Goal: Task Accomplishment & Management: Manage account settings

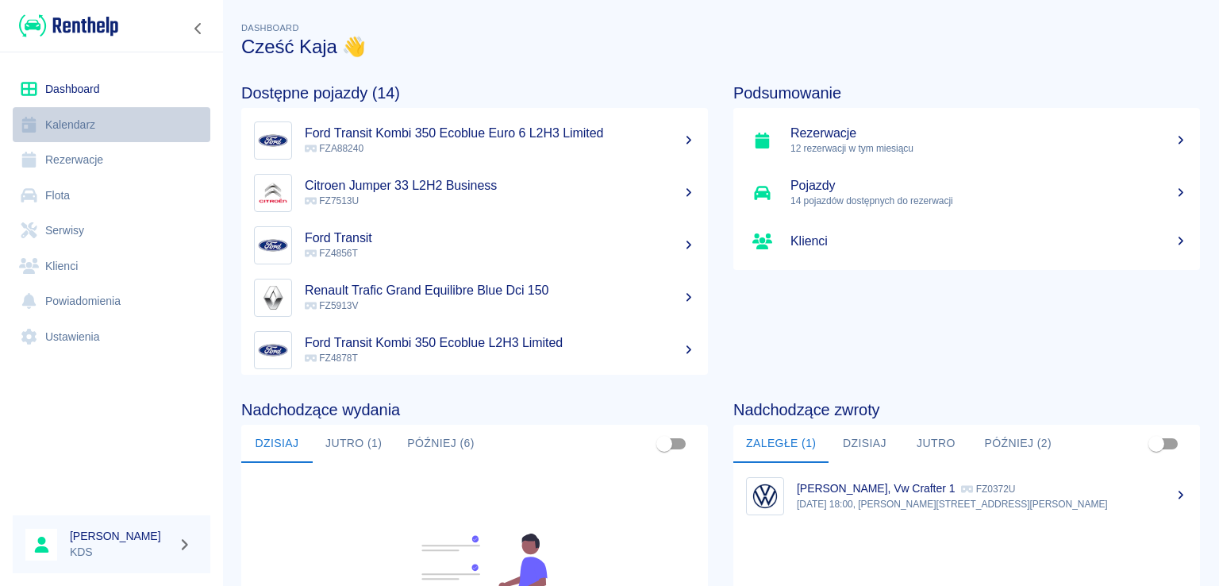
click at [121, 121] on link "Kalendarz" at bounding box center [112, 125] width 198 height 36
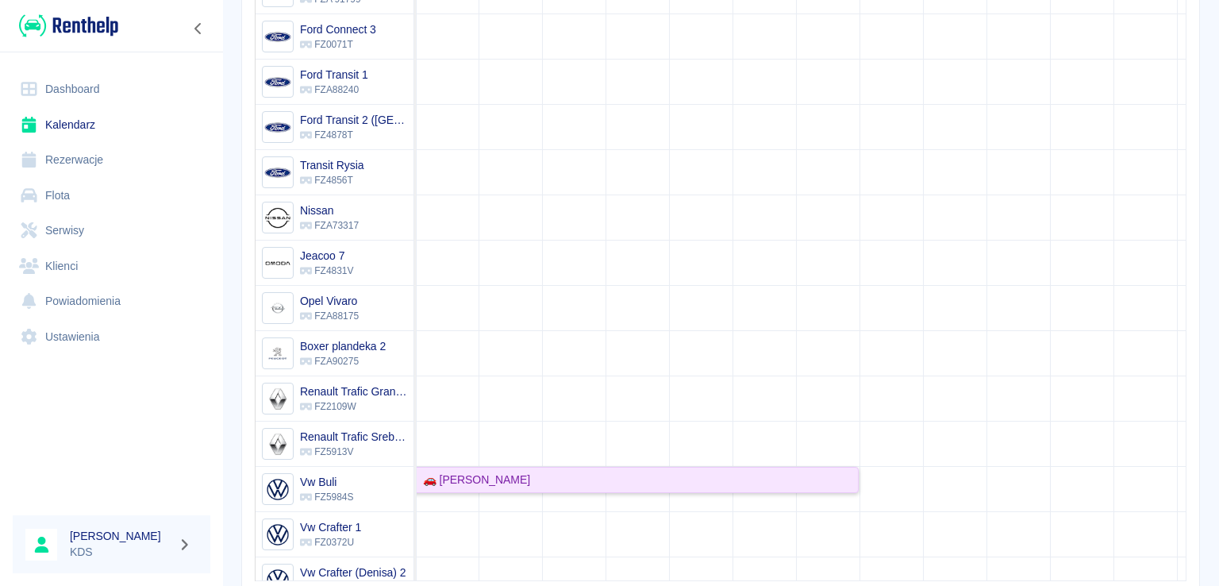
click at [540, 479] on div "🚗 [PERSON_NAME]" at bounding box center [510, 479] width 694 height 17
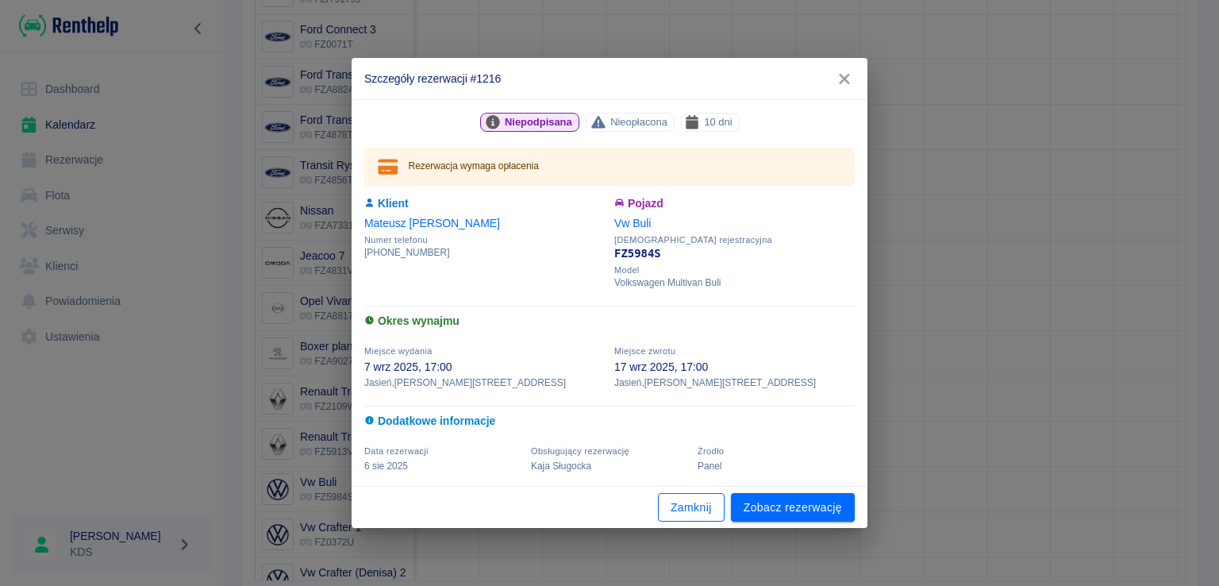
click at [686, 502] on button "Zamknij" at bounding box center [691, 507] width 67 height 29
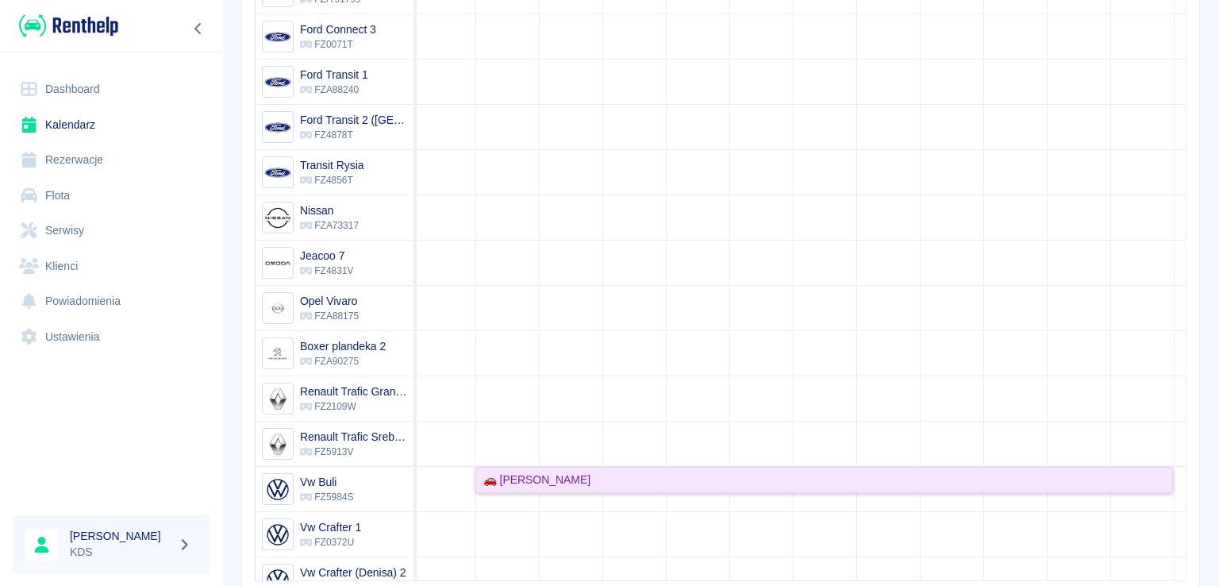
scroll to position [0, 56]
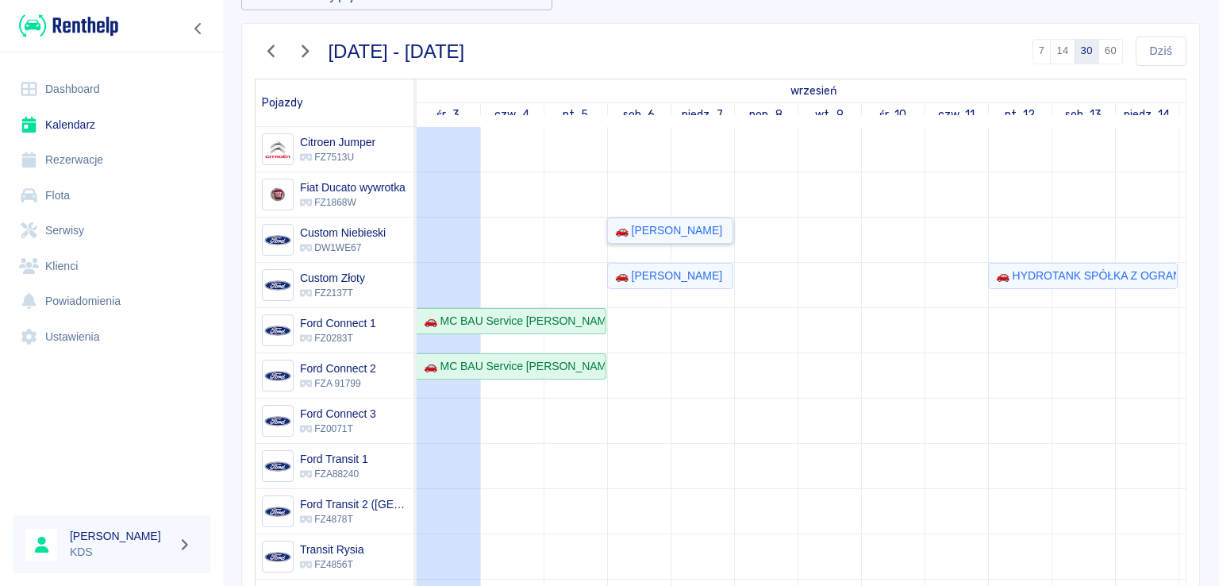
click at [695, 223] on div "🚗 [PERSON_NAME]" at bounding box center [665, 230] width 113 height 17
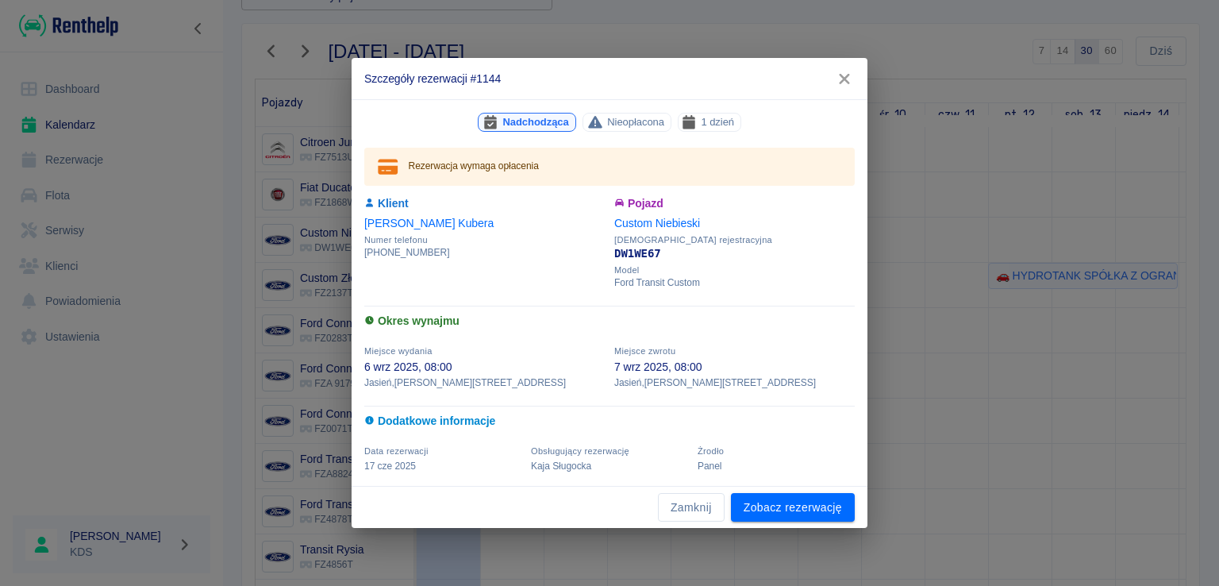
drag, startPoint x: 695, startPoint y: 513, endPoint x: 782, endPoint y: 459, distance: 101.5
click at [695, 512] on button "Zamknij" at bounding box center [691, 507] width 67 height 29
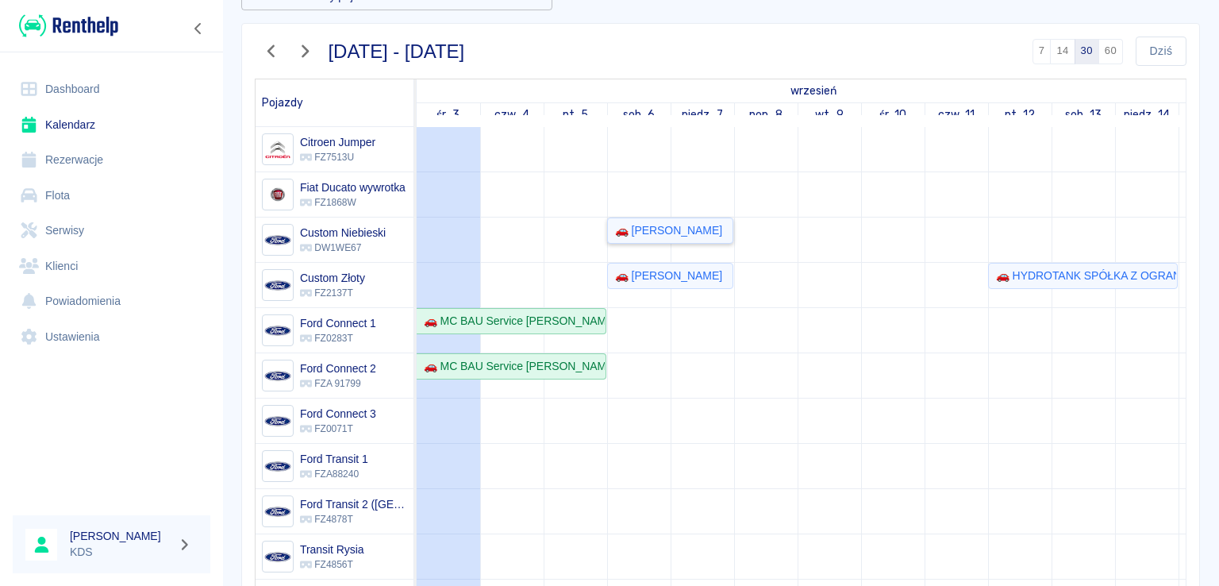
click at [674, 229] on div "🚗 [PERSON_NAME]" at bounding box center [665, 230] width 113 height 17
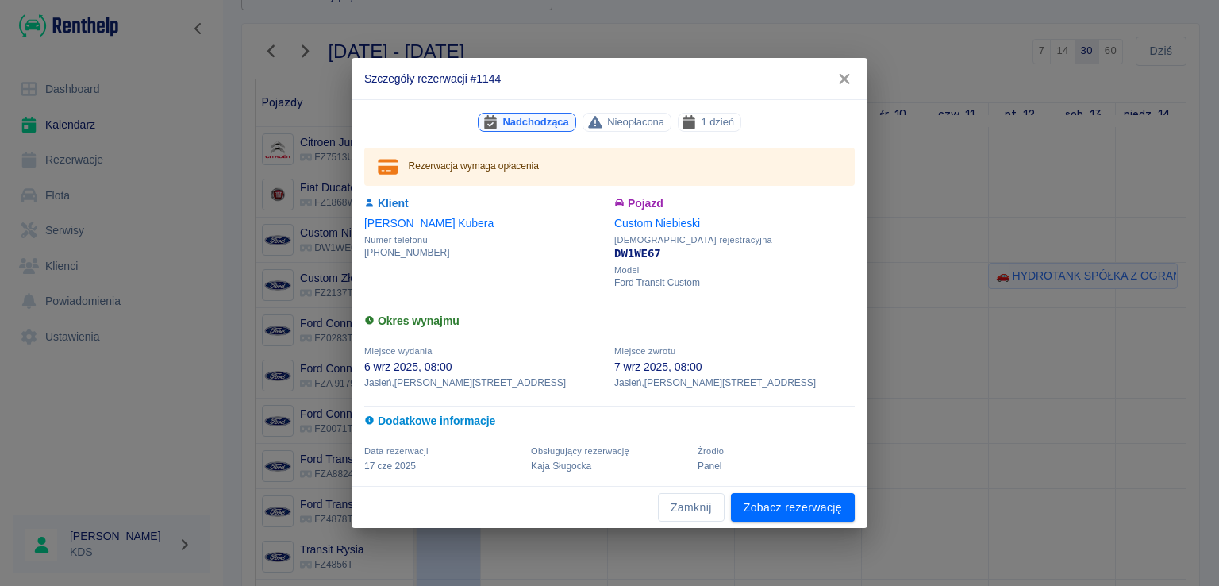
drag, startPoint x: 717, startPoint y: 505, endPoint x: 1218, endPoint y: 248, distance: 562.8
click at [718, 505] on button "Zamknij" at bounding box center [691, 507] width 67 height 29
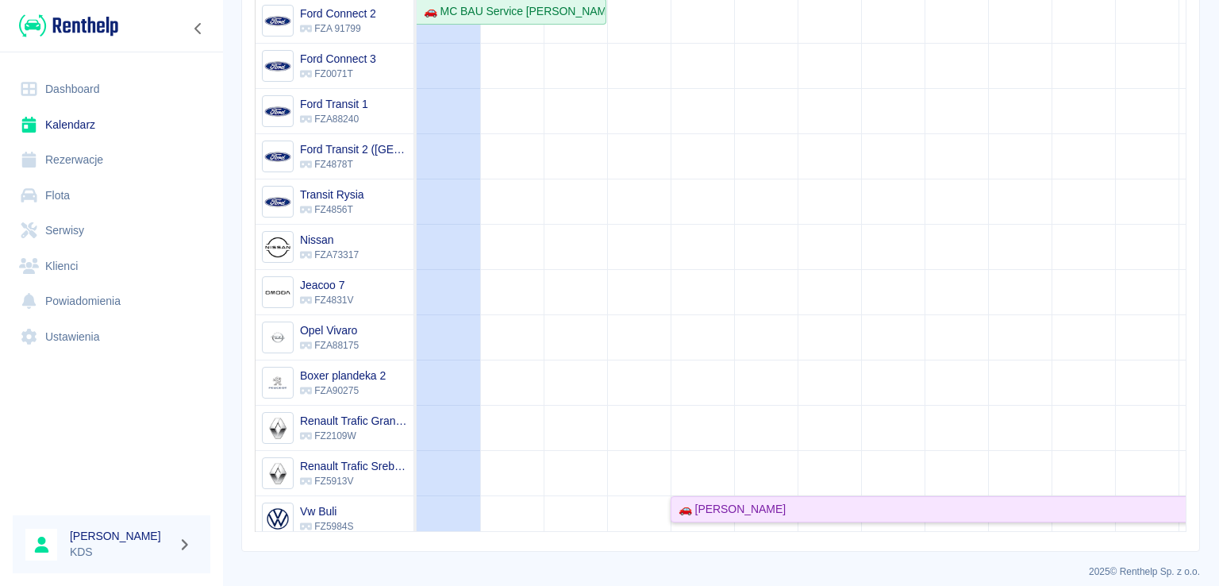
click at [697, 511] on div "🚗 [PERSON_NAME]" at bounding box center [728, 509] width 113 height 17
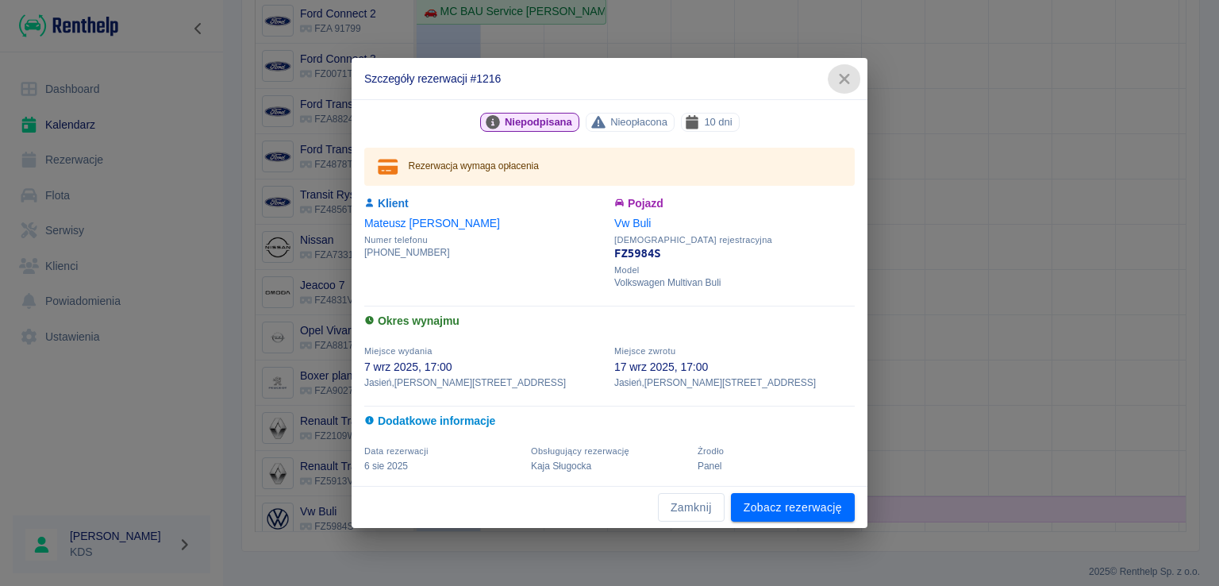
drag, startPoint x: 843, startPoint y: 73, endPoint x: 653, endPoint y: 337, distance: 325.2
click at [842, 73] on icon "button" at bounding box center [844, 79] width 21 height 17
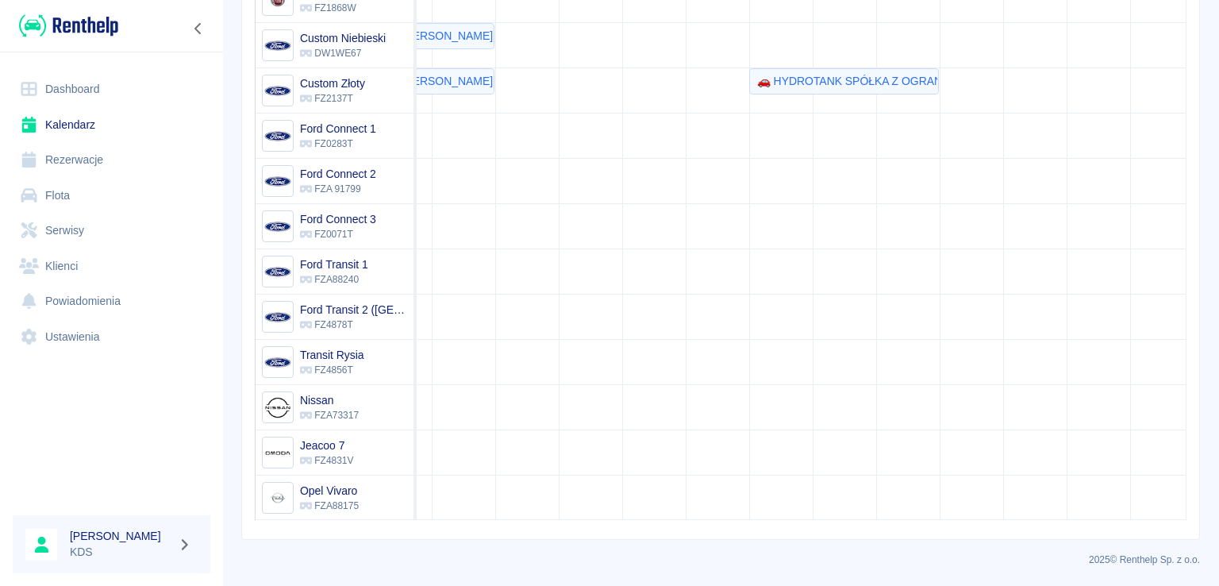
scroll to position [0, 143]
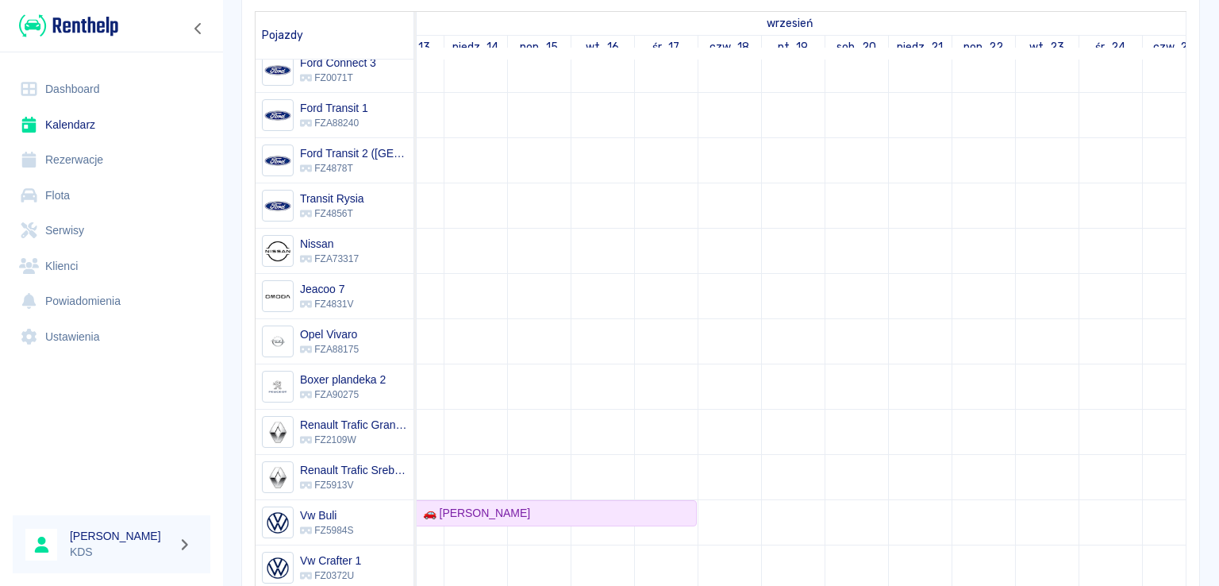
drag, startPoint x: 658, startPoint y: 228, endPoint x: 667, endPoint y: 225, distance: 9.3
click at [667, 225] on td at bounding box center [665, 228] width 63 height 904
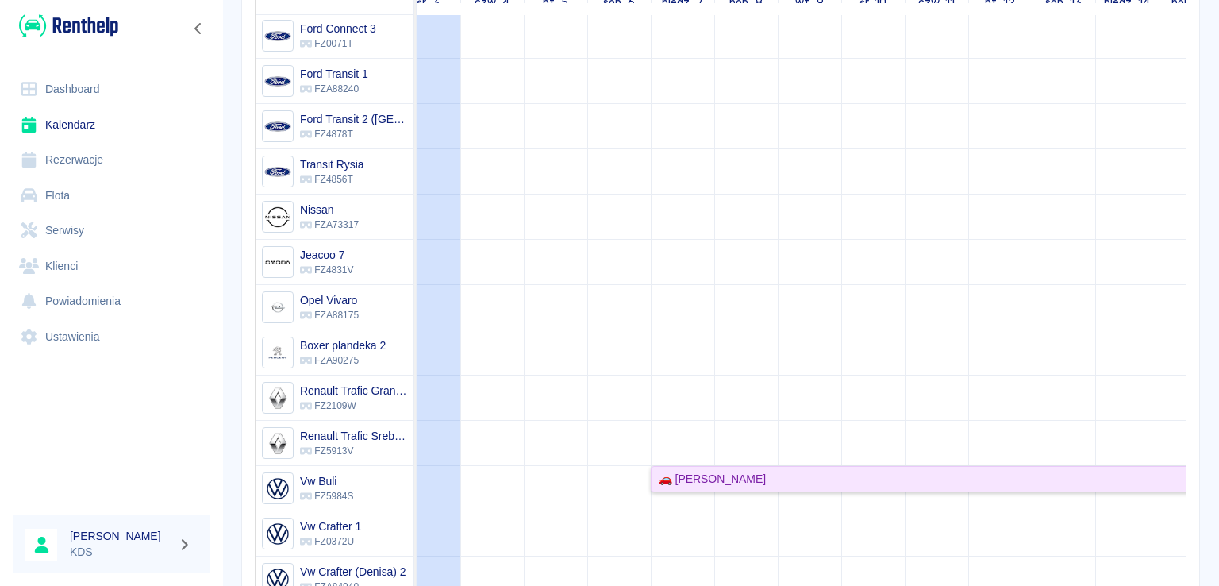
click at [701, 479] on div "🚗 [PERSON_NAME]" at bounding box center [708, 479] width 113 height 17
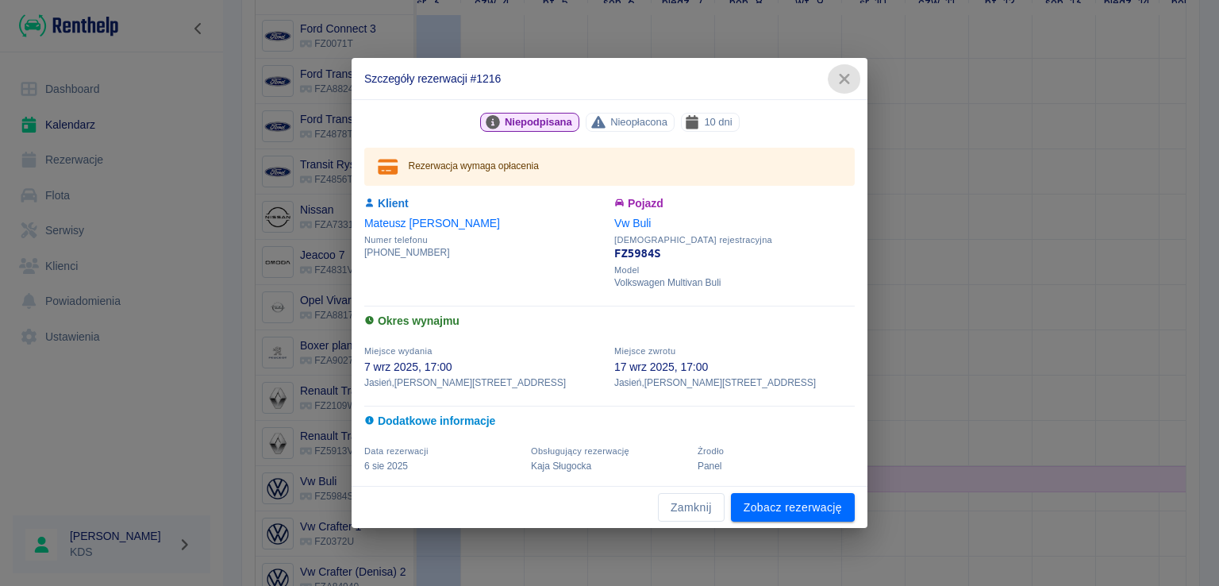
click at [839, 79] on icon "button" at bounding box center [844, 79] width 21 height 17
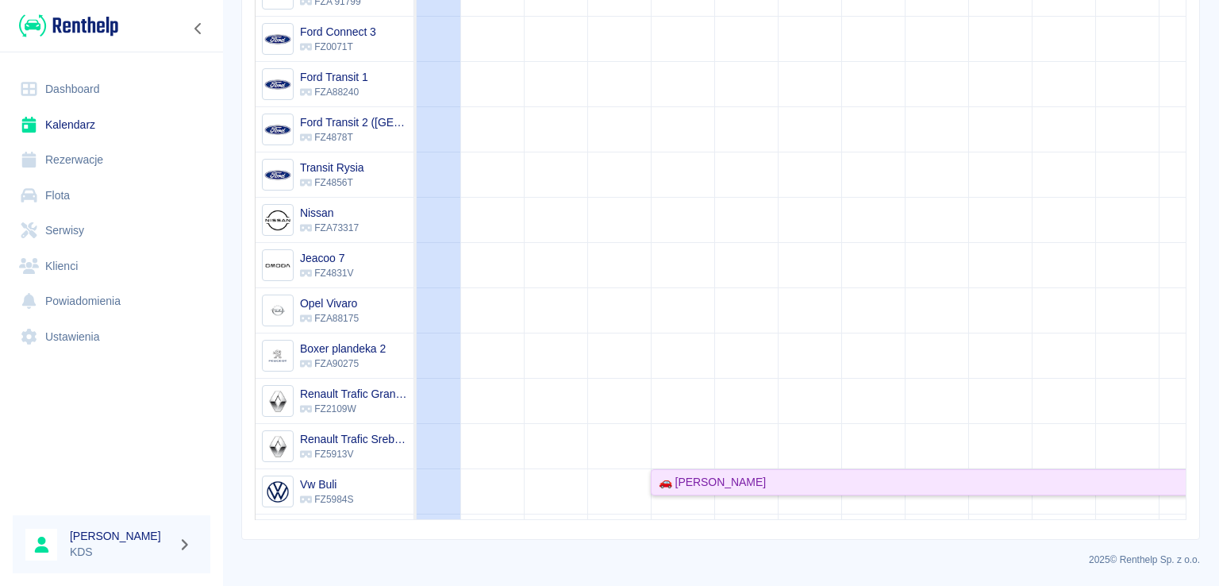
scroll to position [325, 0]
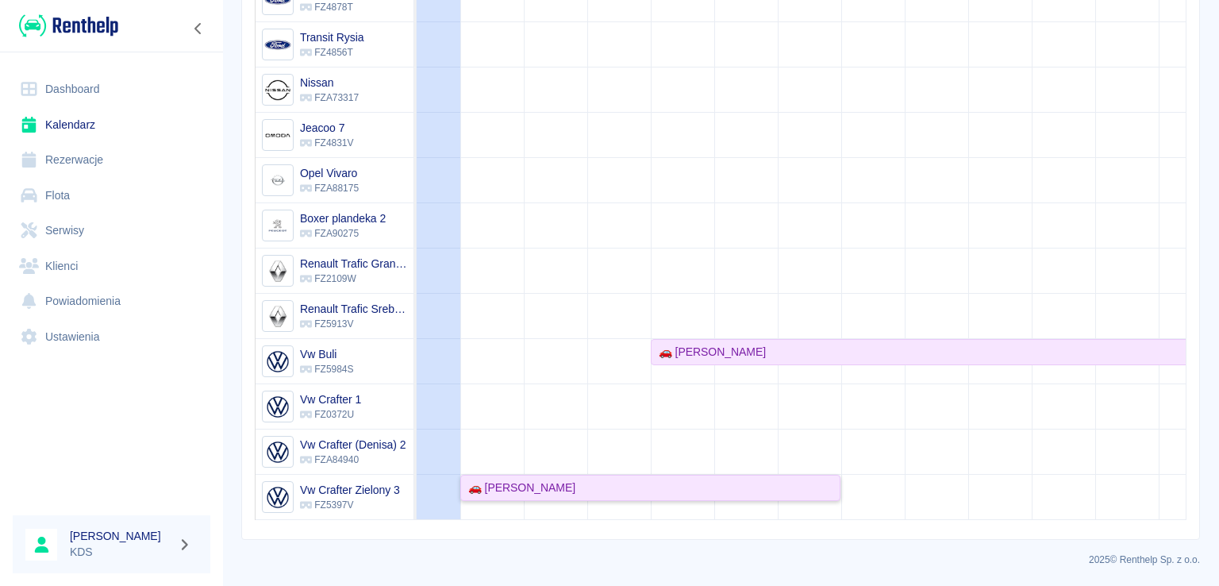
click at [530, 479] on div "🚗 [PERSON_NAME]" at bounding box center [518, 487] width 113 height 17
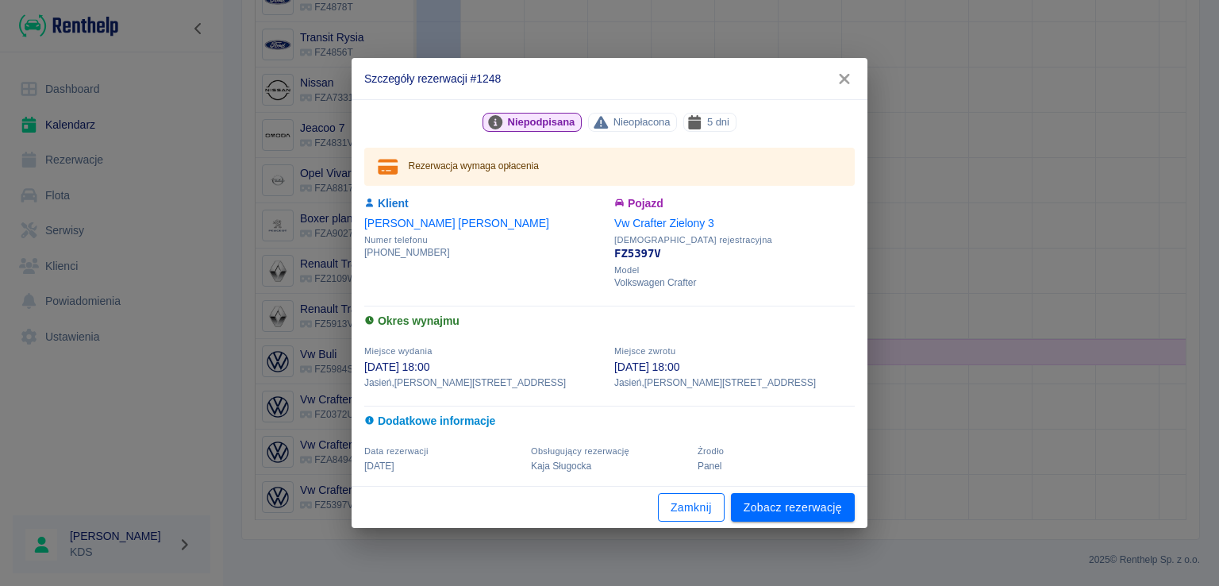
click at [711, 509] on button "Zamknij" at bounding box center [691, 507] width 67 height 29
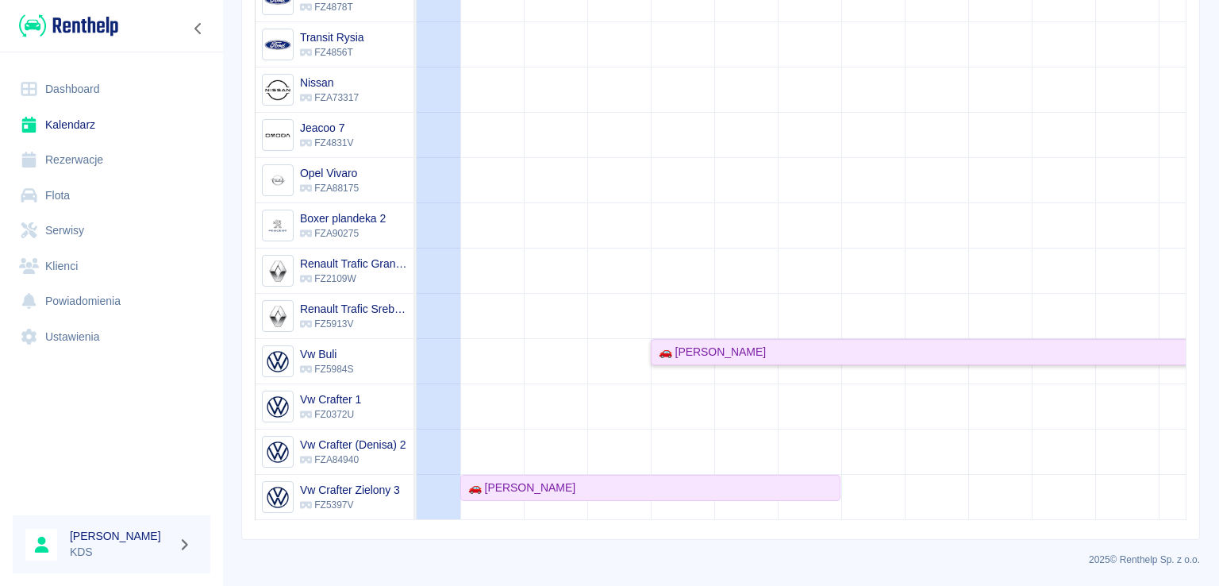
click at [762, 344] on div "🚗 [PERSON_NAME]" at bounding box center [999, 352] width 694 height 17
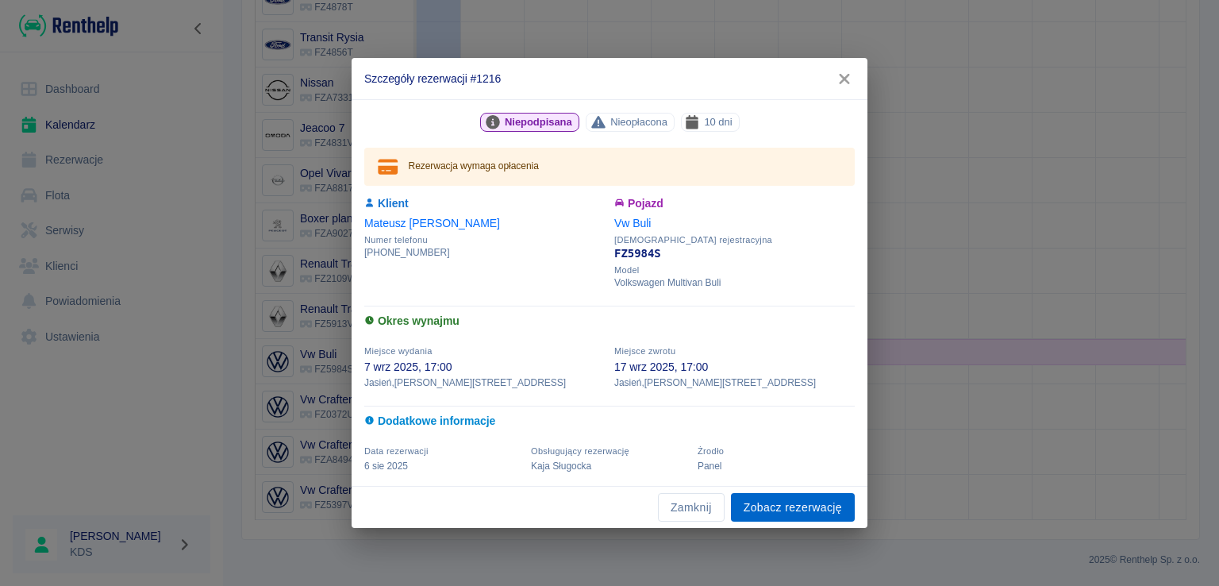
click at [770, 502] on link "Zobacz rezerwację" at bounding box center [793, 507] width 124 height 29
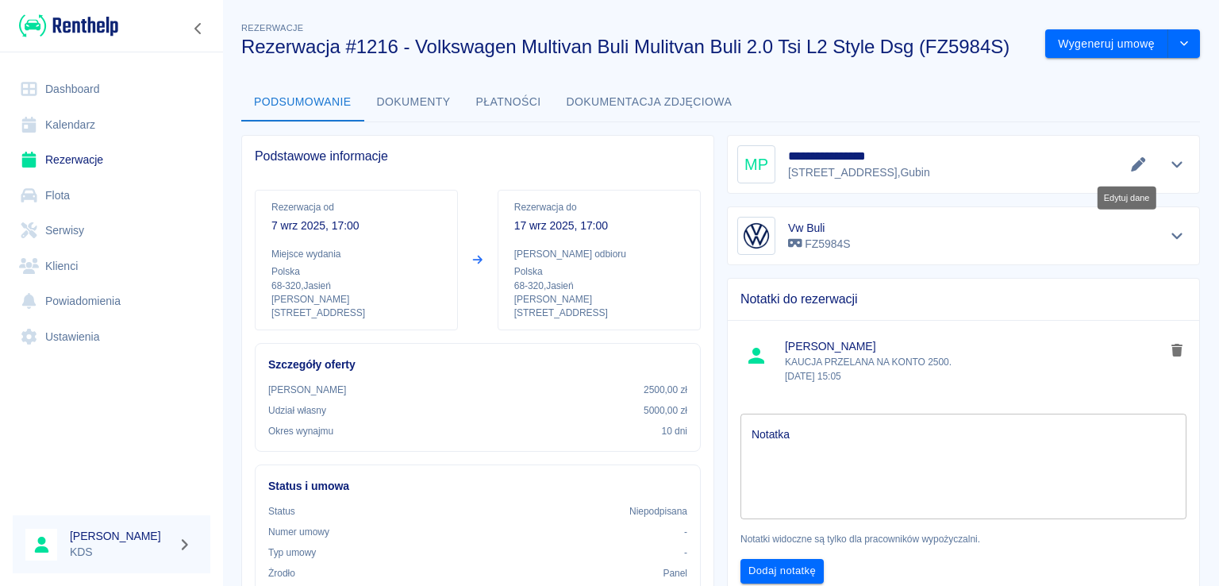
click at [1130, 166] on icon "Edytuj dane" at bounding box center [1138, 164] width 18 height 14
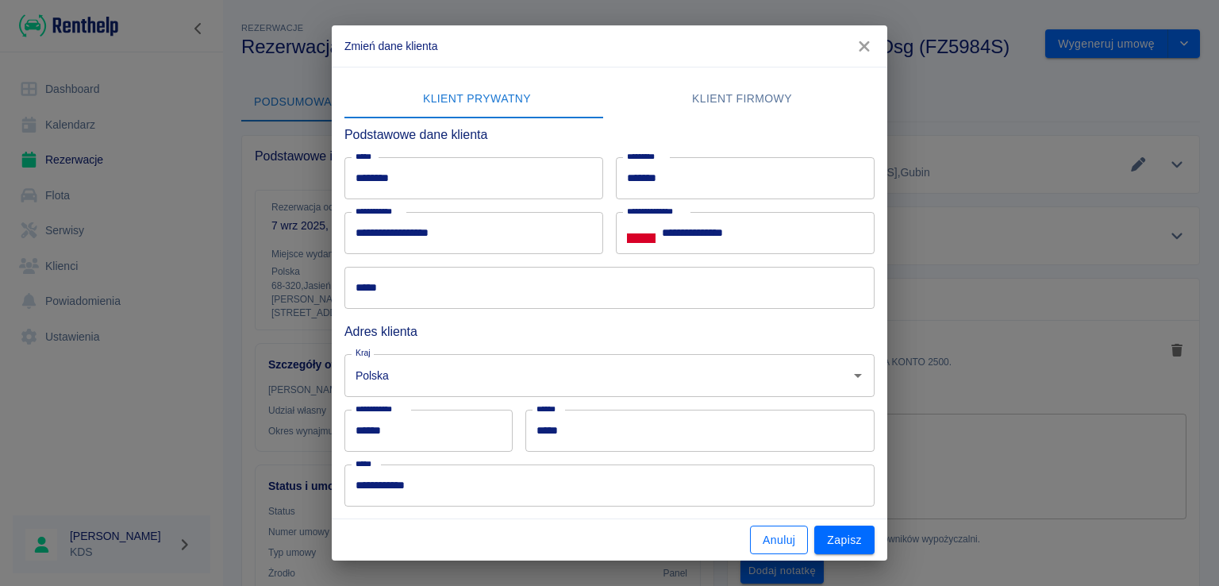
click at [763, 534] on button "Anuluj" at bounding box center [779, 539] width 58 height 29
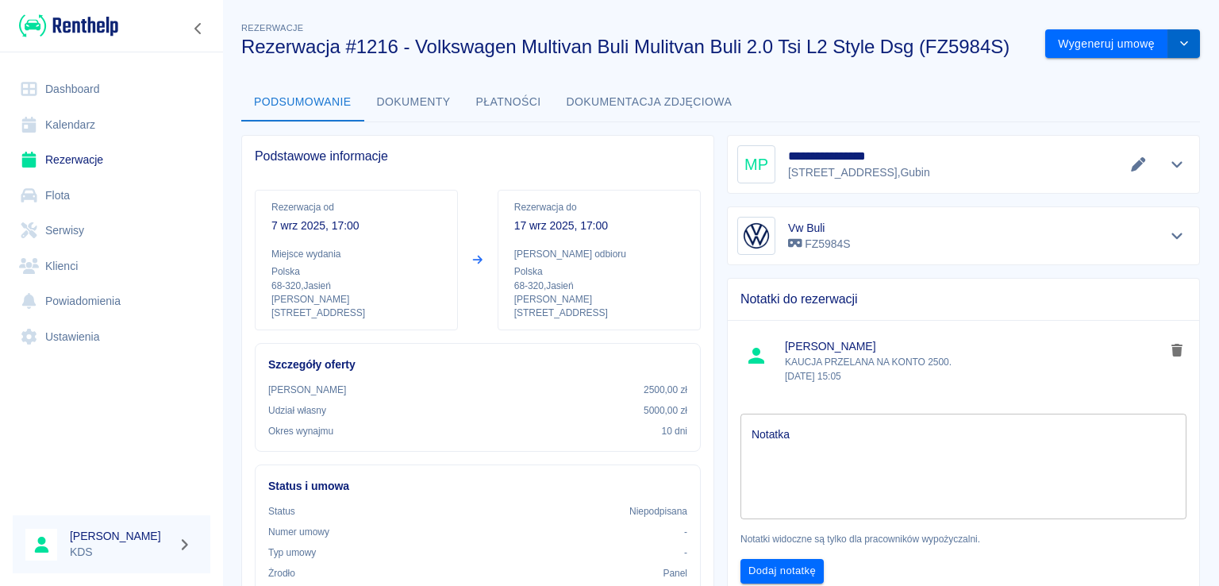
click at [1171, 58] on div "**********" at bounding box center [720, 487] width 997 height 962
click at [1171, 53] on button "drop-down" at bounding box center [1184, 43] width 32 height 29
click at [908, 93] on div "Podsumowanie Dokumenty Płatności Dokumentacja zdjęciowa" at bounding box center [720, 102] width 959 height 38
click at [1178, 47] on icon "drop-down" at bounding box center [1184, 43] width 13 height 10
click at [1145, 79] on li "Modyfikuj rezerwację" at bounding box center [1110, 77] width 129 height 26
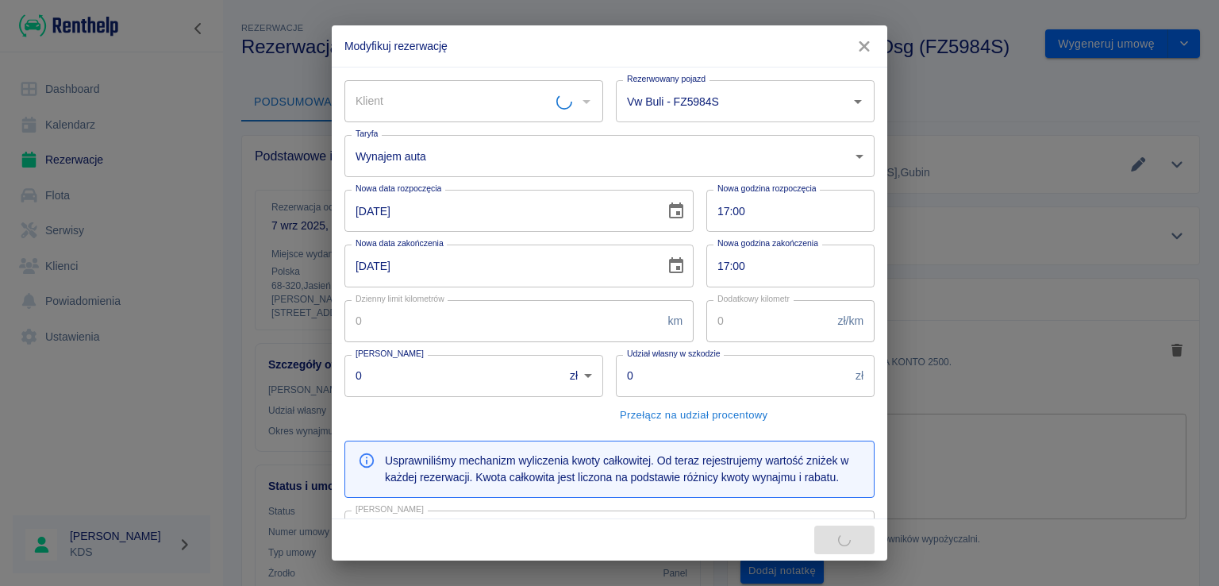
type input "Vw Buli - FZ5984S"
type input "[PERSON_NAME]"
type input "2500"
type input "5000"
type input "4000"
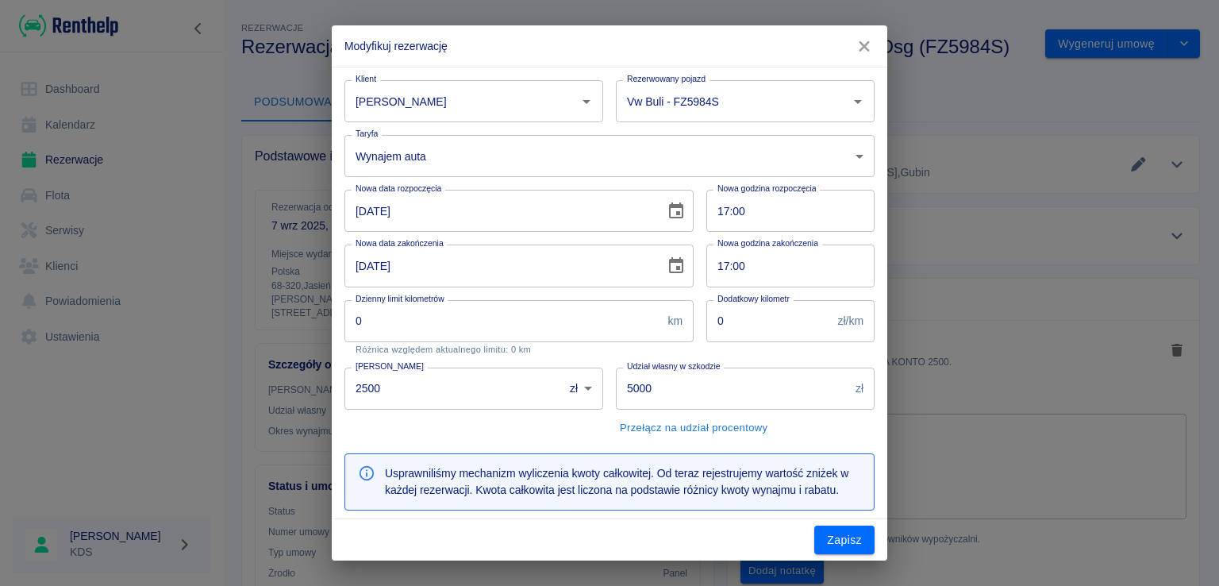
click at [778, 204] on input "17:00" at bounding box center [784, 211] width 157 height 42
type input "09:00"
type input "4400"
type input "09:00"
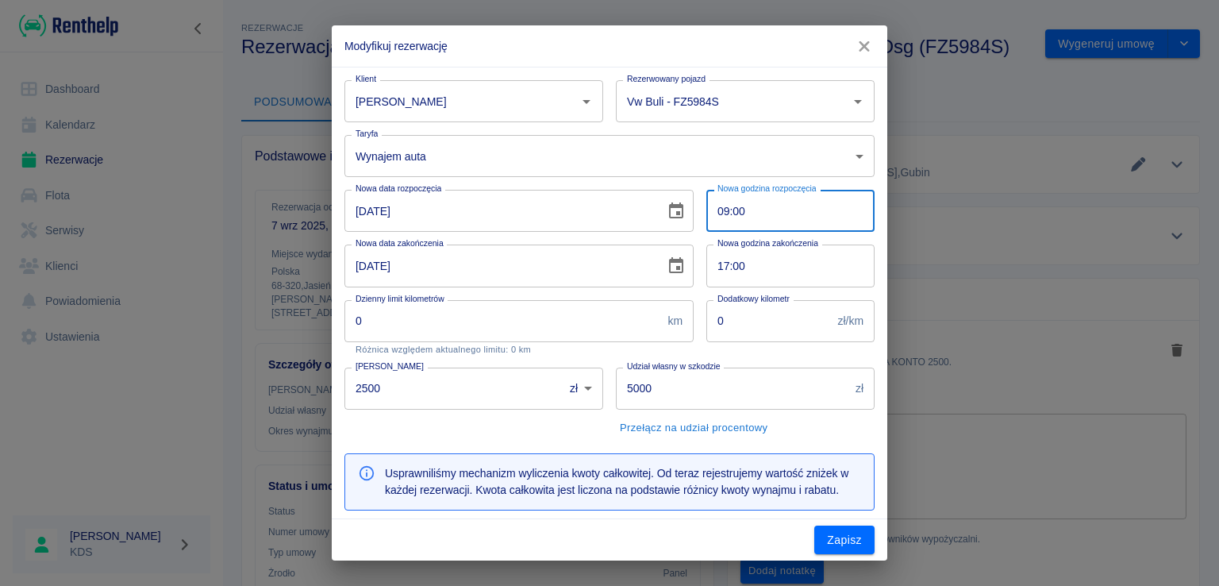
click at [862, 36] on button "button" at bounding box center [863, 46] width 33 height 29
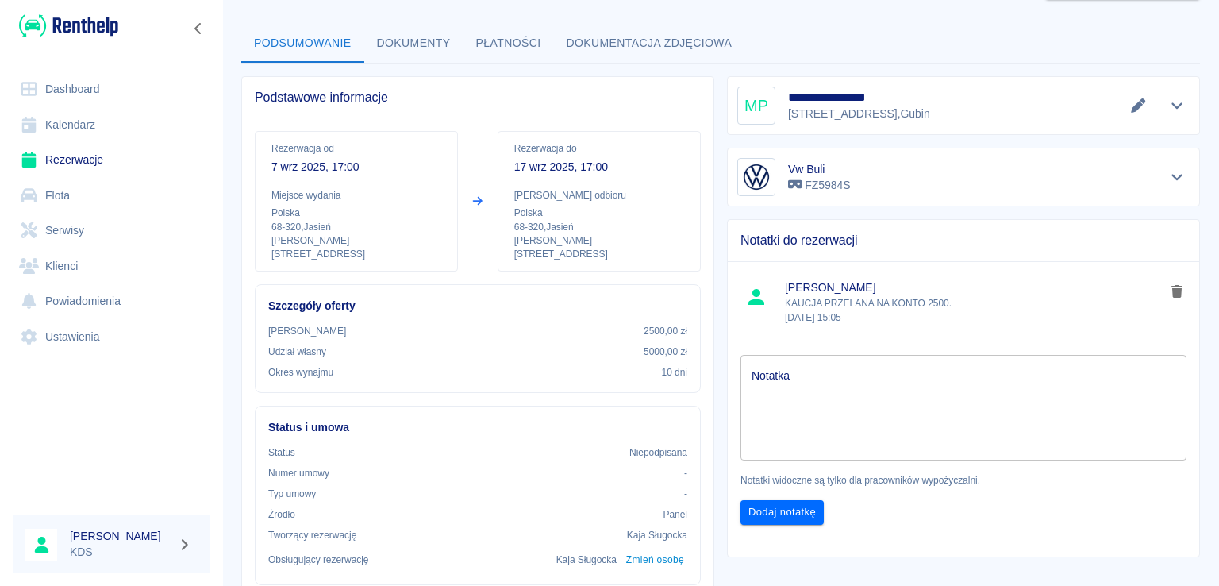
scroll to position [238, 0]
